Goal: Check status

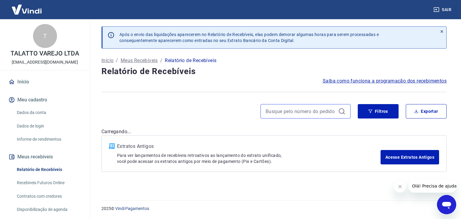
click at [272, 109] on input at bounding box center [301, 111] width 70 height 9
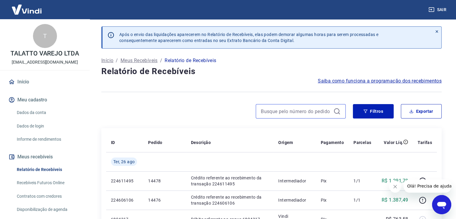
paste input "13924"
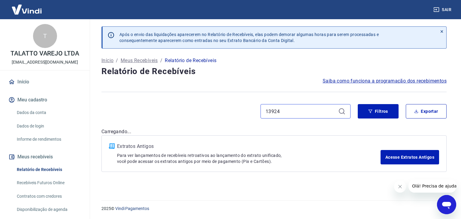
click at [269, 109] on input "13924" at bounding box center [301, 111] width 70 height 9
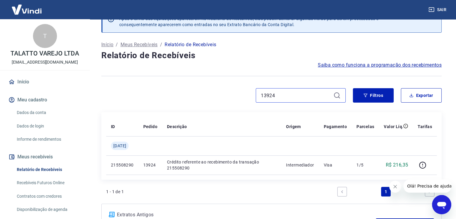
scroll to position [30, 0]
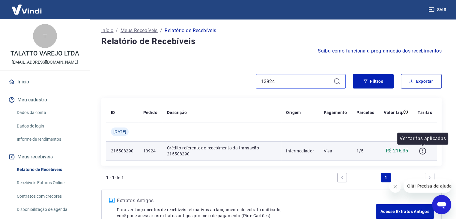
type input "13924"
click at [424, 152] on icon "button" at bounding box center [423, 151] width 8 height 8
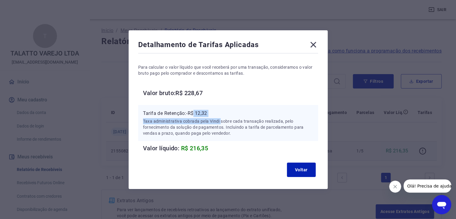
drag, startPoint x: 197, startPoint y: 112, endPoint x: 226, endPoint y: 118, distance: 29.4
click at [226, 118] on div "Tarifa de Retenção: -R$ 12,32 Taxa administrativa cobrada pela Vindi sobre cada…" at bounding box center [228, 123] width 170 height 26
click at [215, 121] on p "Taxa administrativa cobrada pela Vindi sobre cada transação realizada, pelo for…" at bounding box center [228, 127] width 170 height 18
click at [207, 118] on div "Tarifa de Retenção: -R$ 12,32 Taxa administrativa cobrada pela Vindi sobre cada…" at bounding box center [228, 123] width 170 height 26
click at [318, 49] on icon at bounding box center [314, 45] width 10 height 10
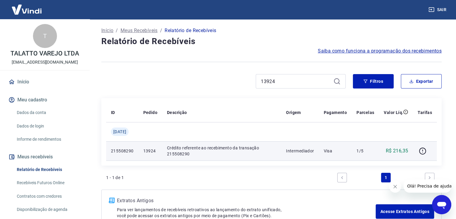
scroll to position [70, 0]
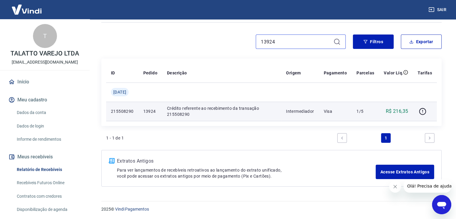
drag, startPoint x: 293, startPoint y: 39, endPoint x: 226, endPoint y: 33, distance: 68.1
click at [225, 31] on div "Após o envio das liquidações aparecerem no Relatório de Recebíveis, elas podem …" at bounding box center [271, 72] width 355 height 244
